Goal: Information Seeking & Learning: Find contact information

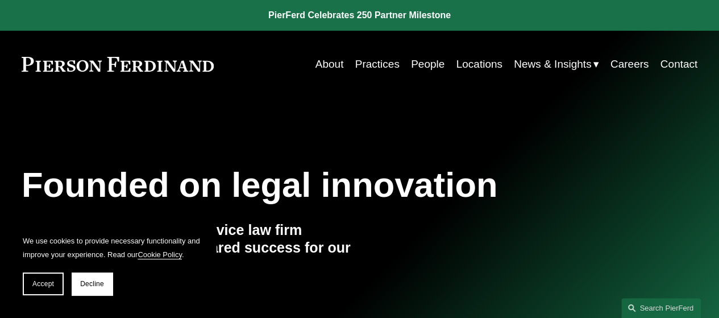
click at [386, 127] on div "Founded on legal innovation We are a tech-driven, full-service law firm deliver…" at bounding box center [359, 233] width 719 height 271
click at [51, 285] on span "Accept" at bounding box center [43, 284] width 22 height 8
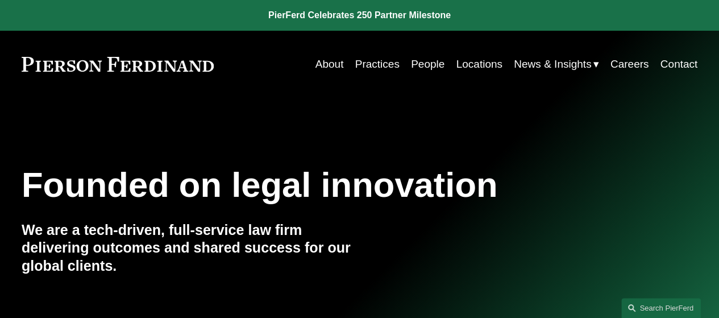
click at [476, 67] on link "Locations" at bounding box center [479, 64] width 46 height 22
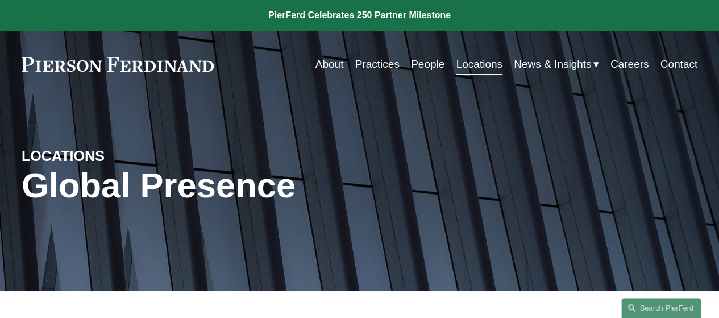
scroll to position [184, 0]
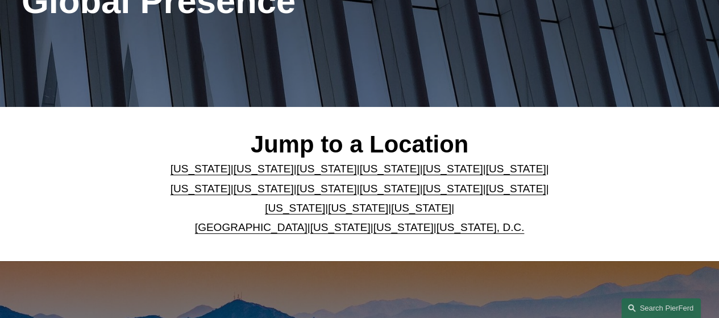
click at [431, 171] on link "[US_STATE]" at bounding box center [452, 168] width 60 height 12
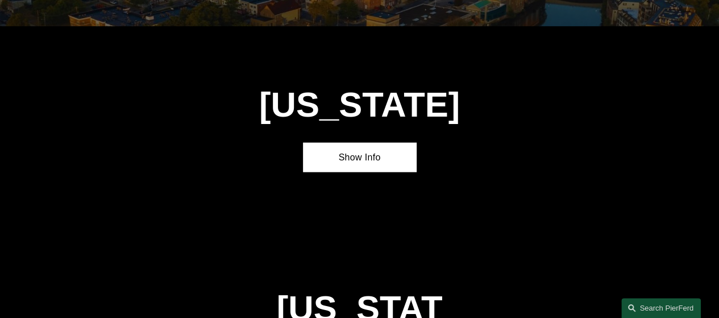
scroll to position [1271, 0]
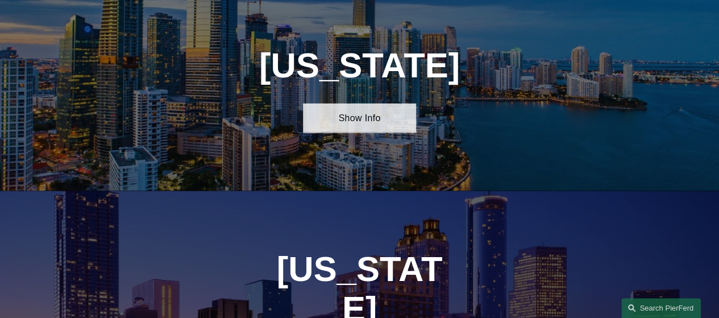
click at [354, 127] on link "Show Info" at bounding box center [359, 117] width 112 height 29
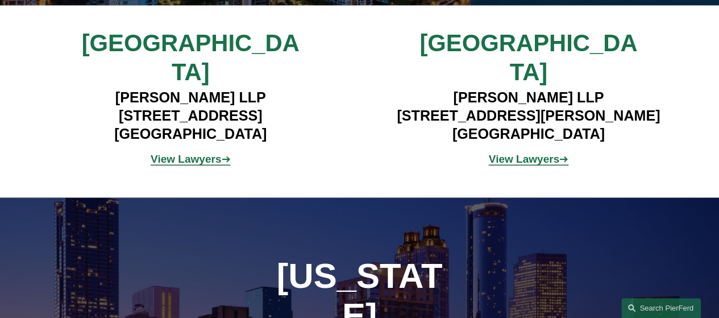
scroll to position [1444, 0]
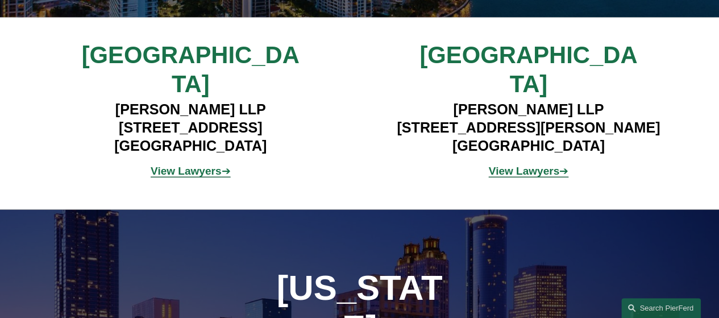
click at [533, 165] on strong "View Lawyers" at bounding box center [524, 171] width 70 height 12
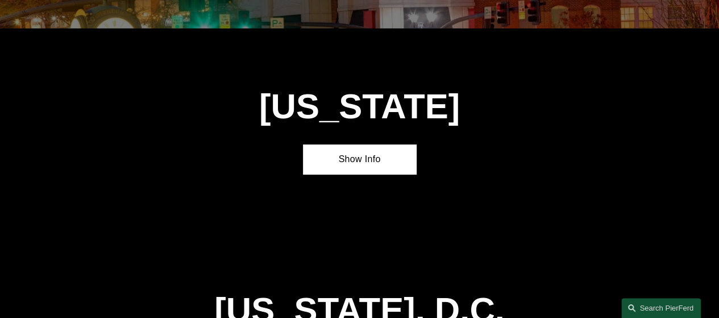
scroll to position [0, 0]
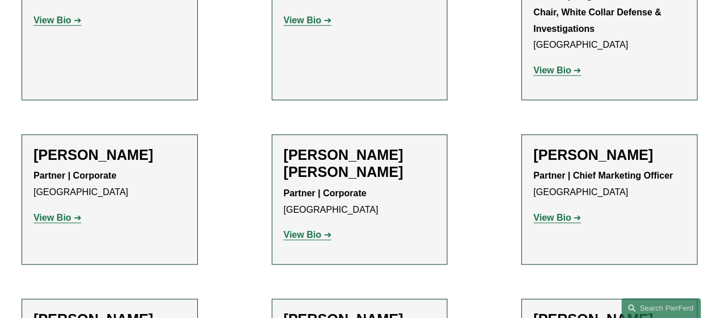
scroll to position [449, 0]
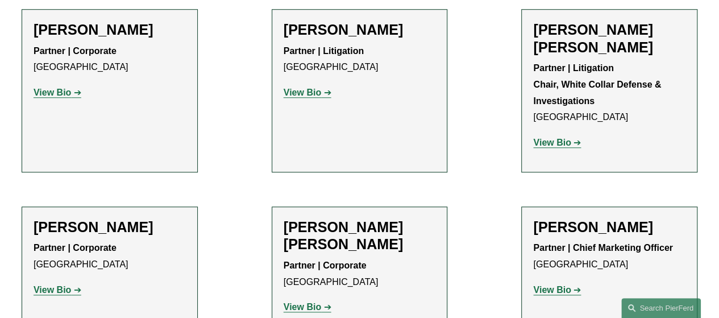
click at [304, 97] on strong "View Bio" at bounding box center [301, 92] width 37 height 10
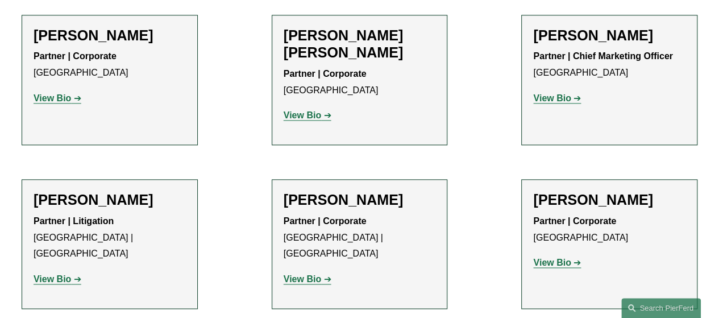
scroll to position [656, 0]
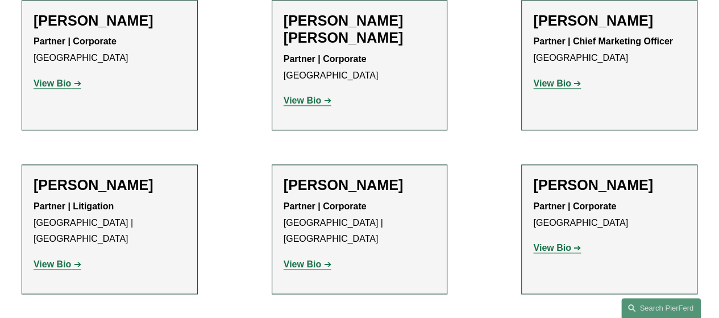
click at [52, 259] on strong "View Bio" at bounding box center [52, 264] width 37 height 10
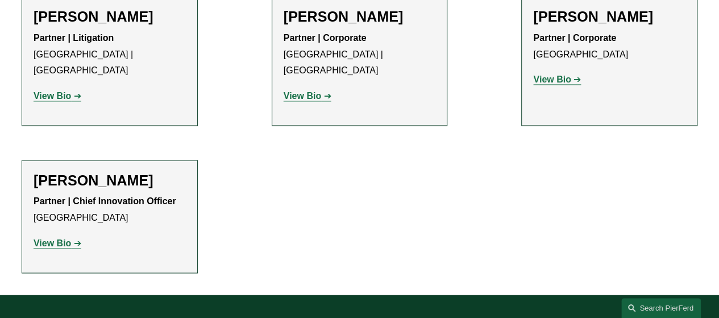
scroll to position [825, 0]
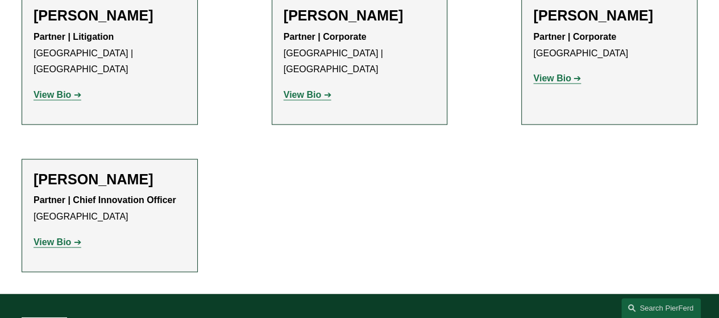
click at [57, 237] on strong "View Bio" at bounding box center [52, 242] width 37 height 10
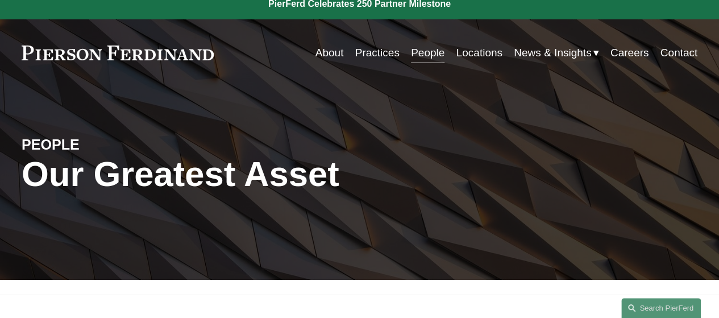
scroll to position [0, 0]
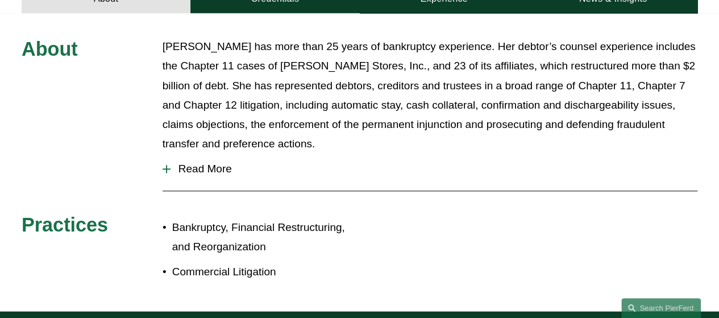
scroll to position [482, 0]
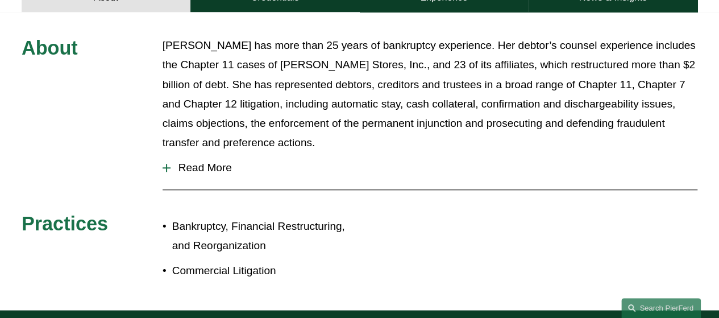
click at [166, 164] on div at bounding box center [166, 168] width 1 height 8
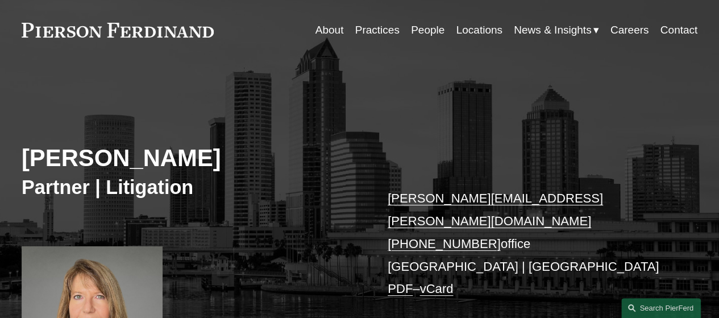
scroll to position [3, 0]
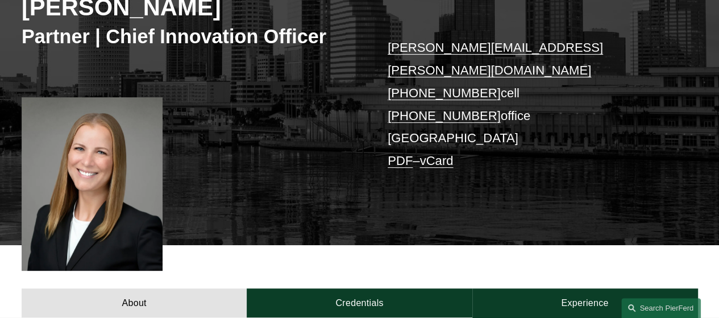
scroll to position [195, 0]
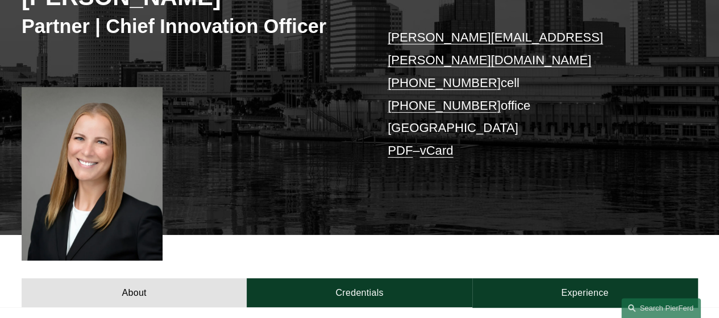
click at [145, 158] on div at bounding box center [92, 173] width 141 height 173
